Goal: Navigation & Orientation: Understand site structure

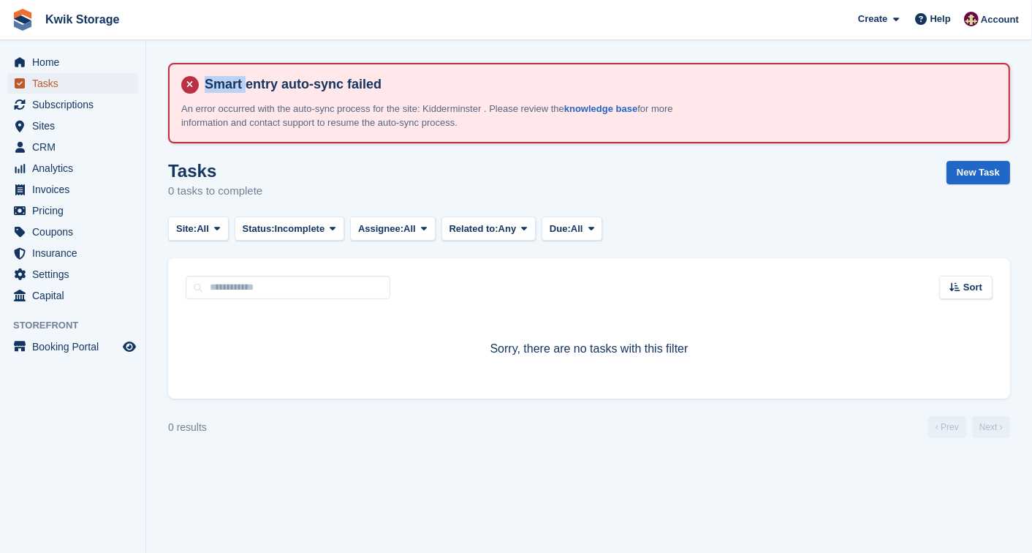
click at [85, 84] on span "Tasks" at bounding box center [76, 83] width 88 height 20
click at [82, 102] on span "Subscriptions" at bounding box center [76, 104] width 88 height 20
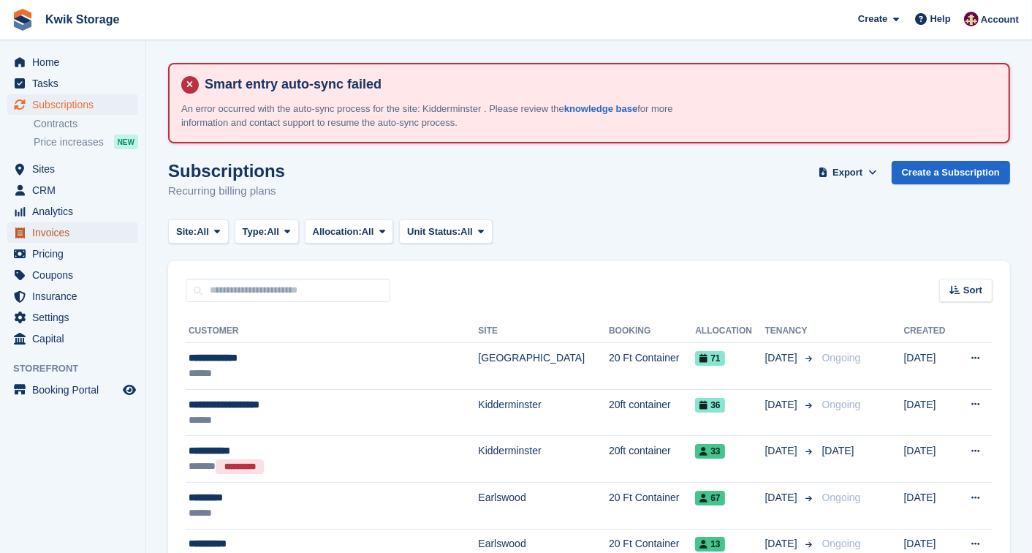
click at [86, 238] on span "Invoices" at bounding box center [76, 232] width 88 height 20
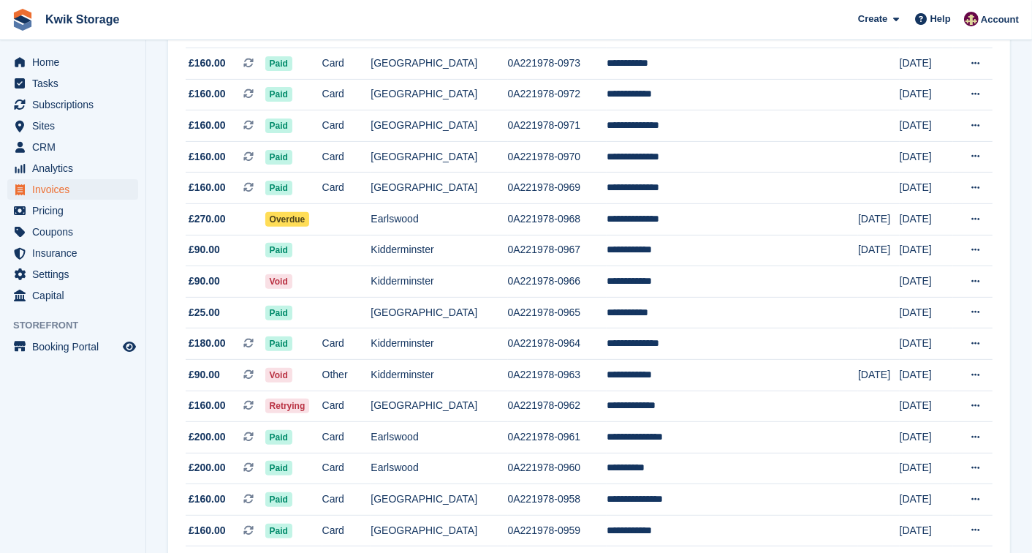
scroll to position [390, 0]
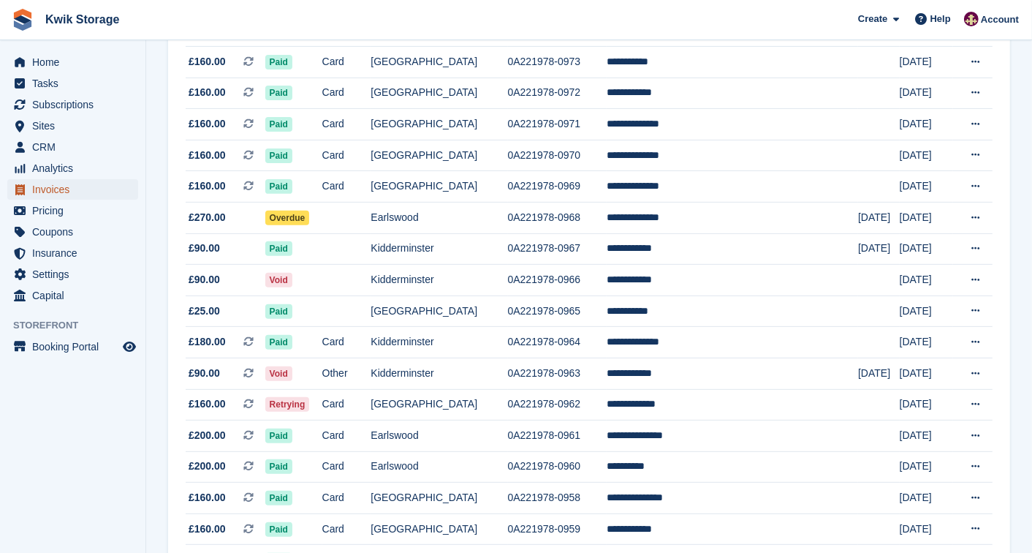
click at [77, 195] on span "Invoices" at bounding box center [76, 189] width 88 height 20
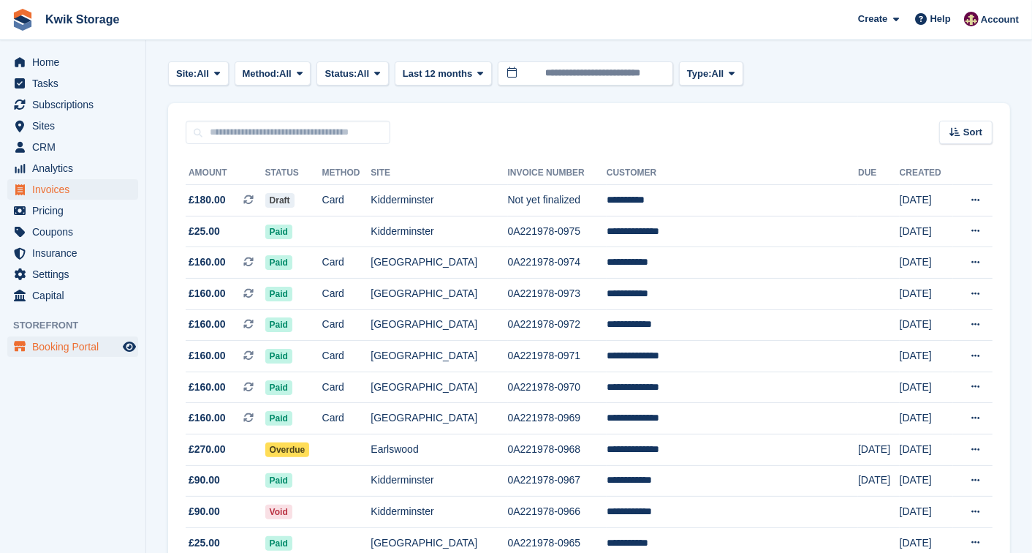
scroll to position [162, 0]
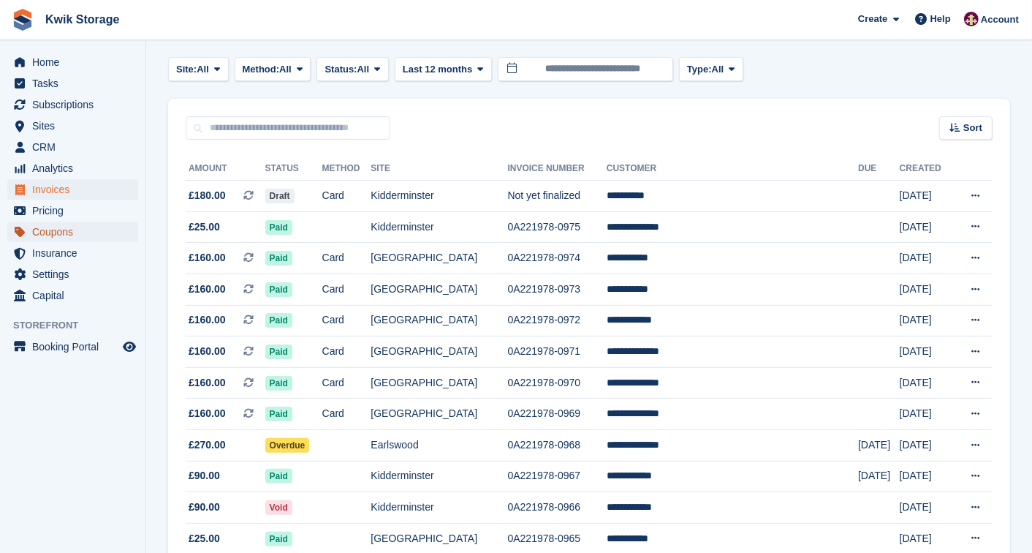
click at [113, 228] on span "Coupons" at bounding box center [76, 231] width 88 height 20
